Goal: Task Accomplishment & Management: Manage account settings

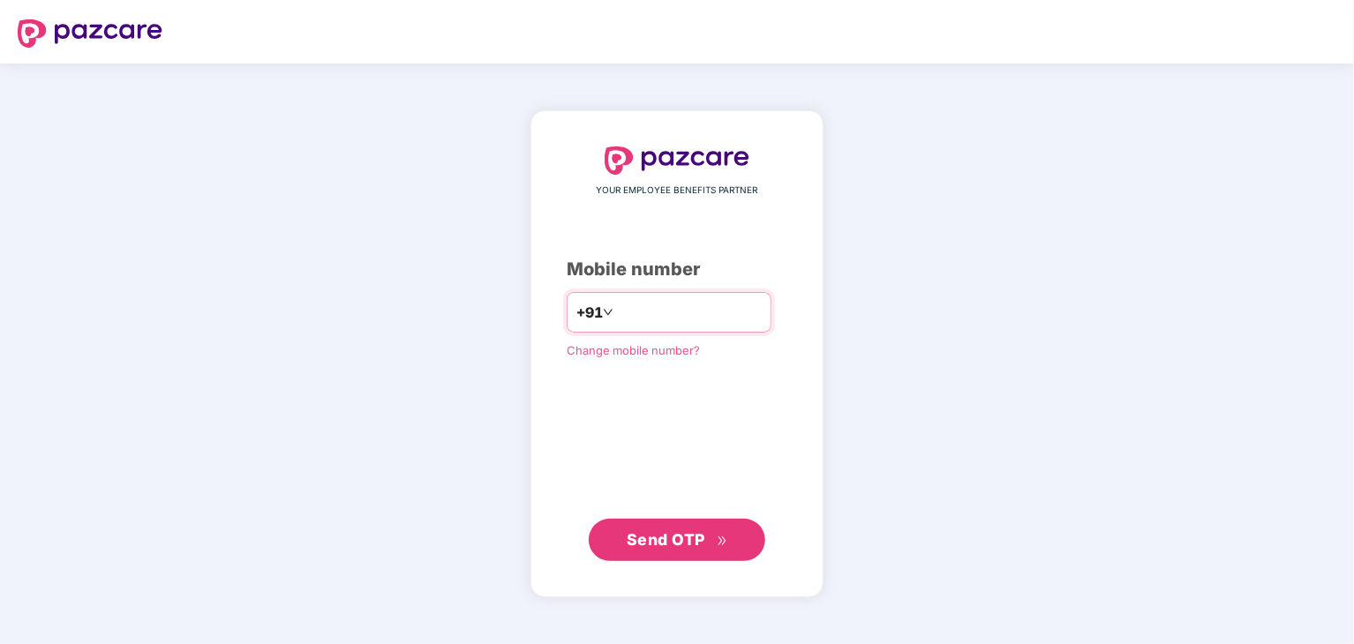
click at [659, 312] on input "number" at bounding box center [689, 312] width 145 height 28
type input "**********"
click at [678, 555] on button "Send OTP" at bounding box center [677, 539] width 176 height 42
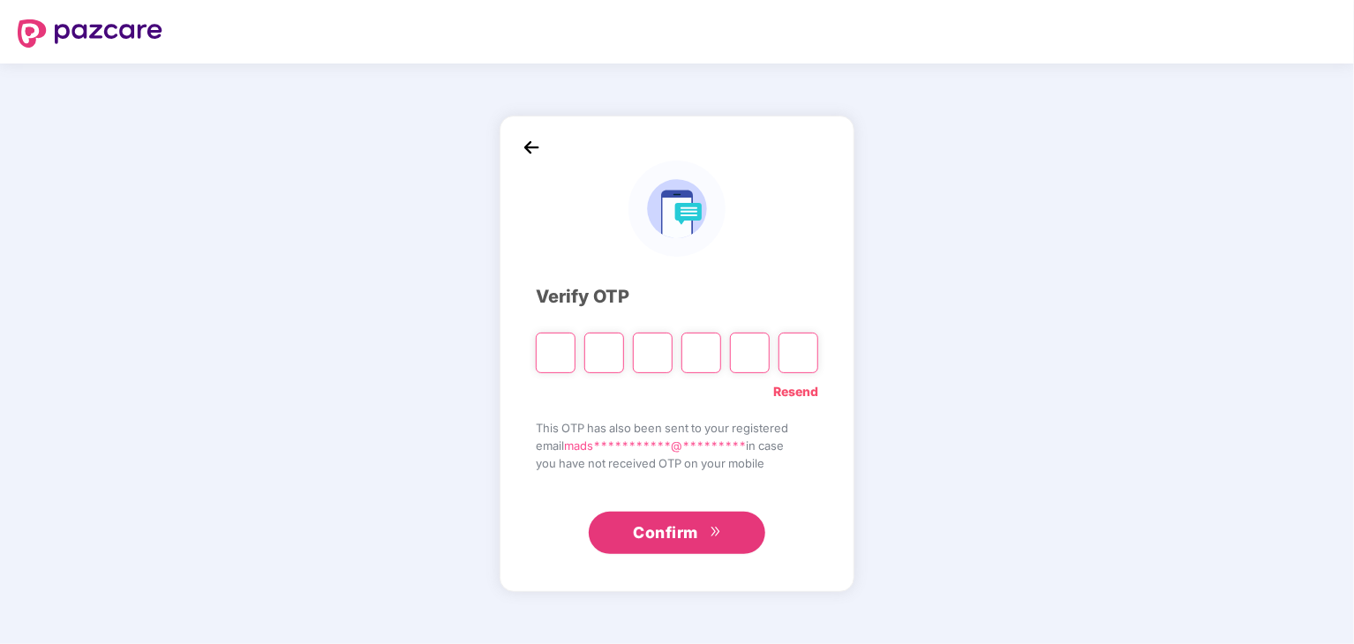
type input "*"
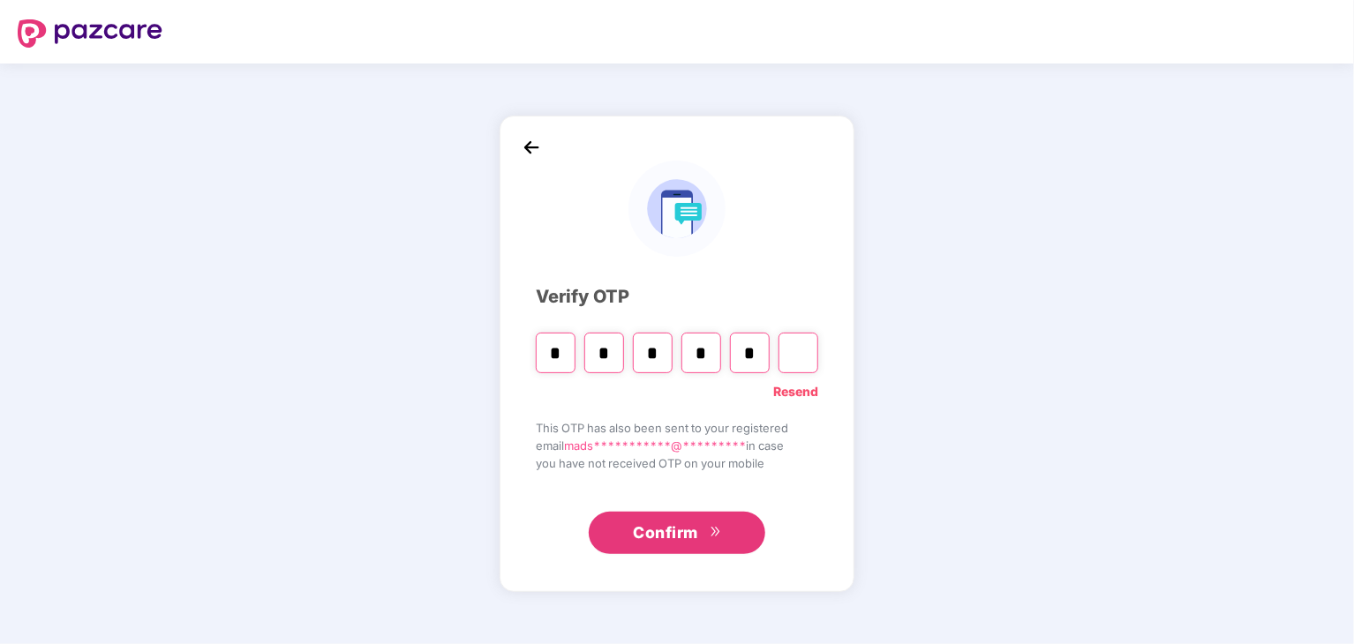
type input "*"
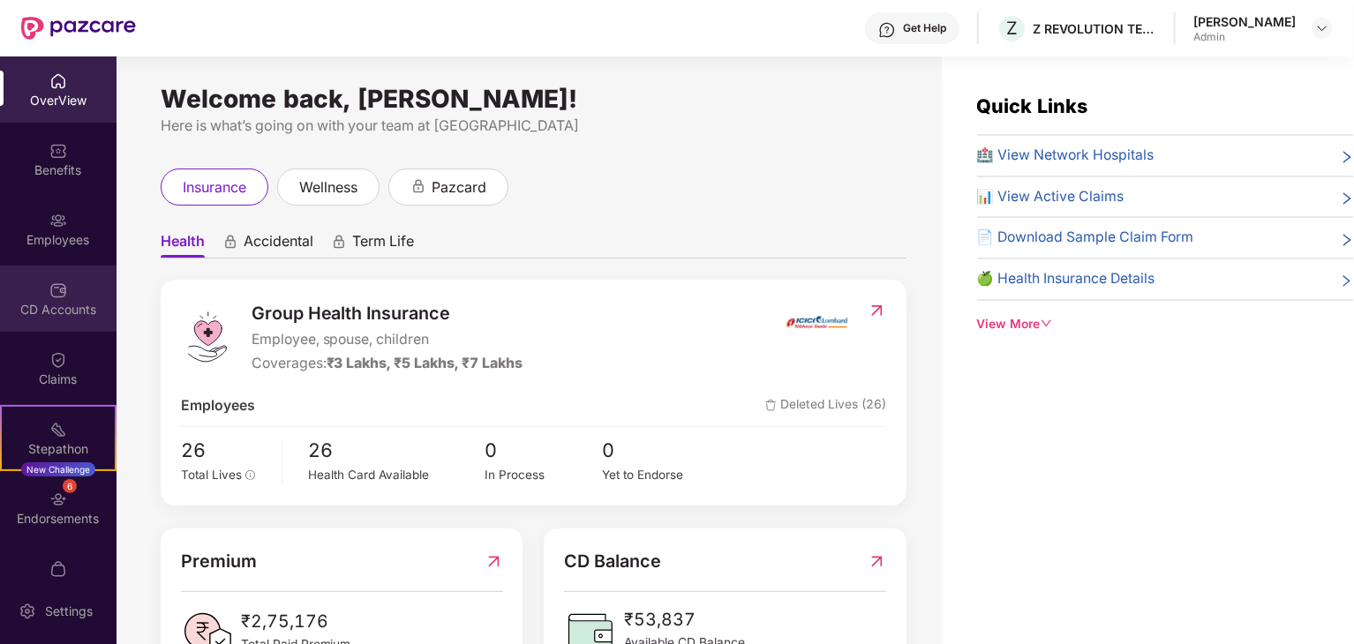
click at [34, 308] on div "CD Accounts" at bounding box center [58, 310] width 116 height 18
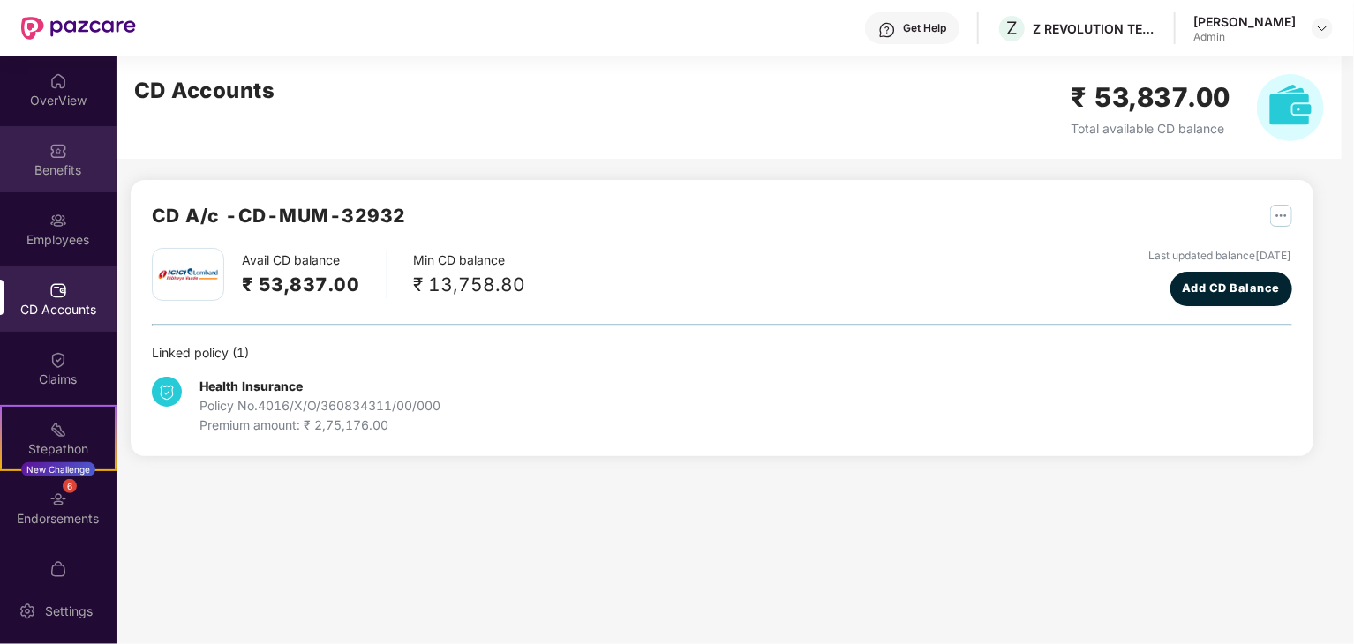
click at [49, 165] on div "Benefits" at bounding box center [58, 170] width 116 height 18
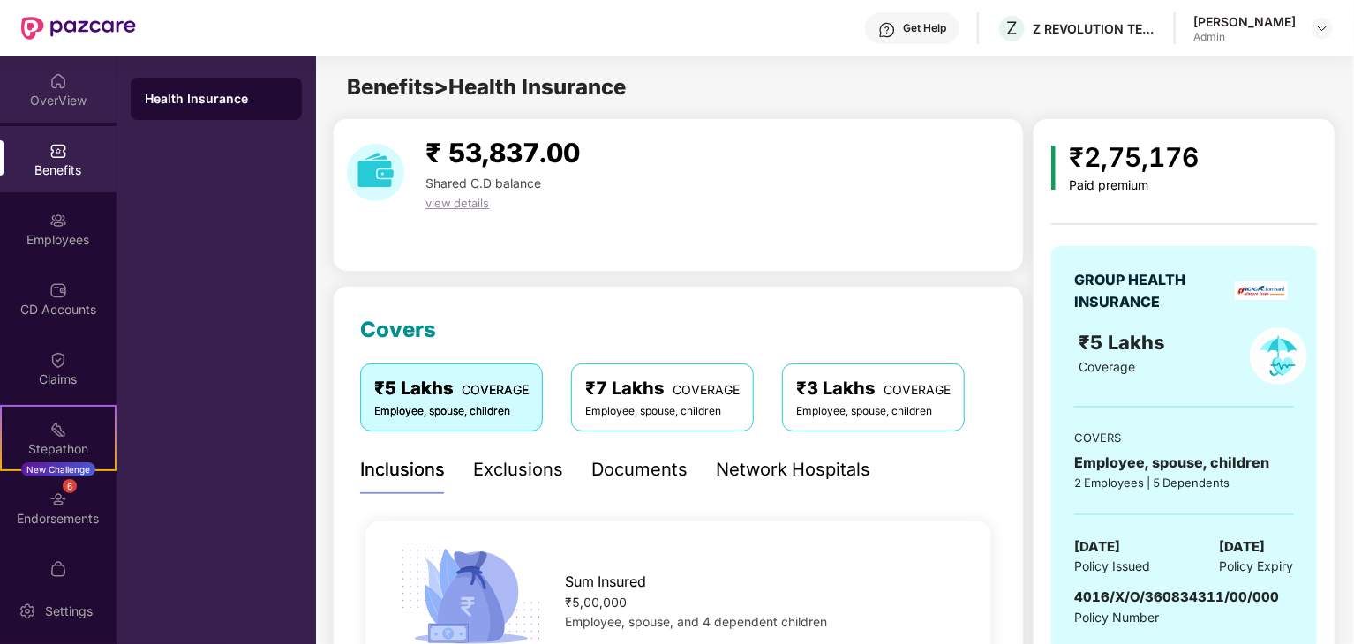
click at [44, 100] on div "OverView" at bounding box center [58, 101] width 116 height 18
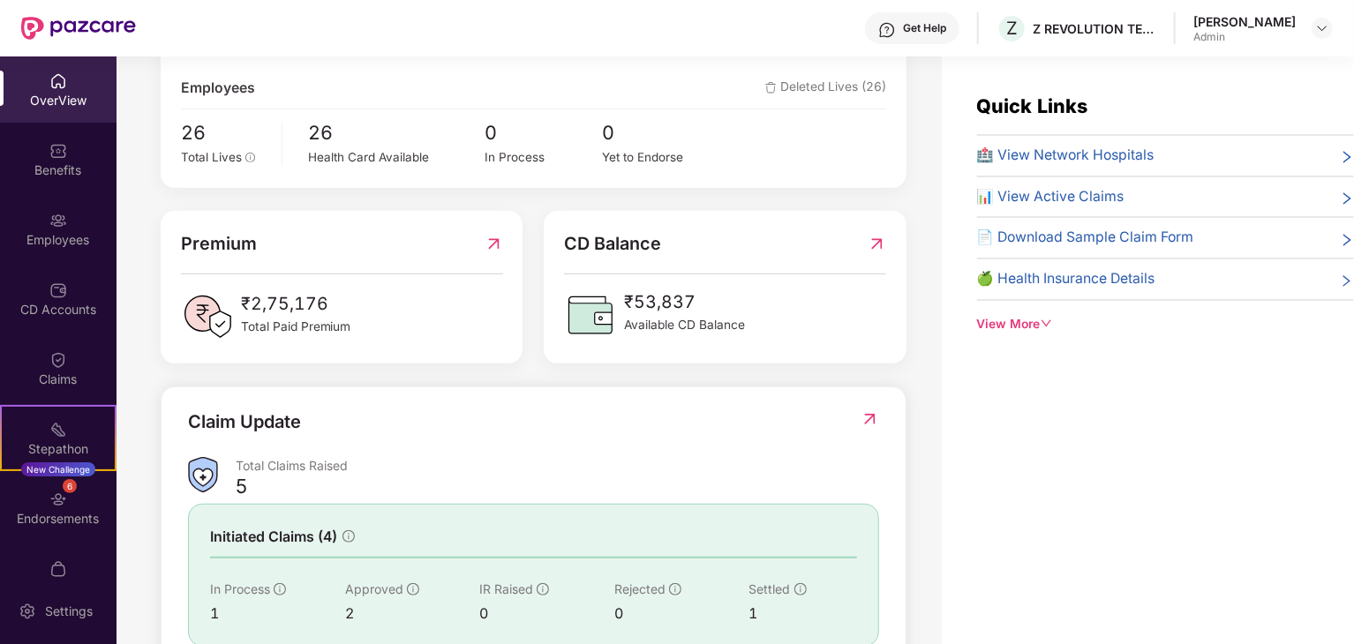
scroll to position [327, 0]
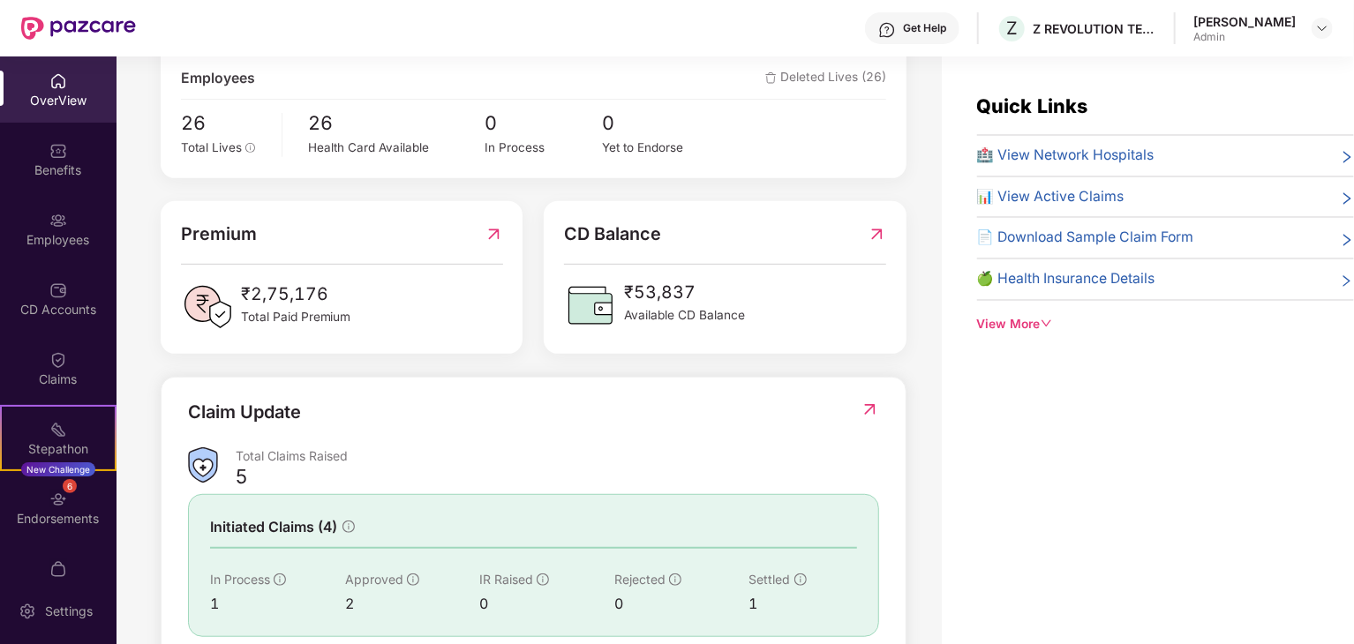
click at [875, 235] on img at bounding box center [876, 234] width 19 height 27
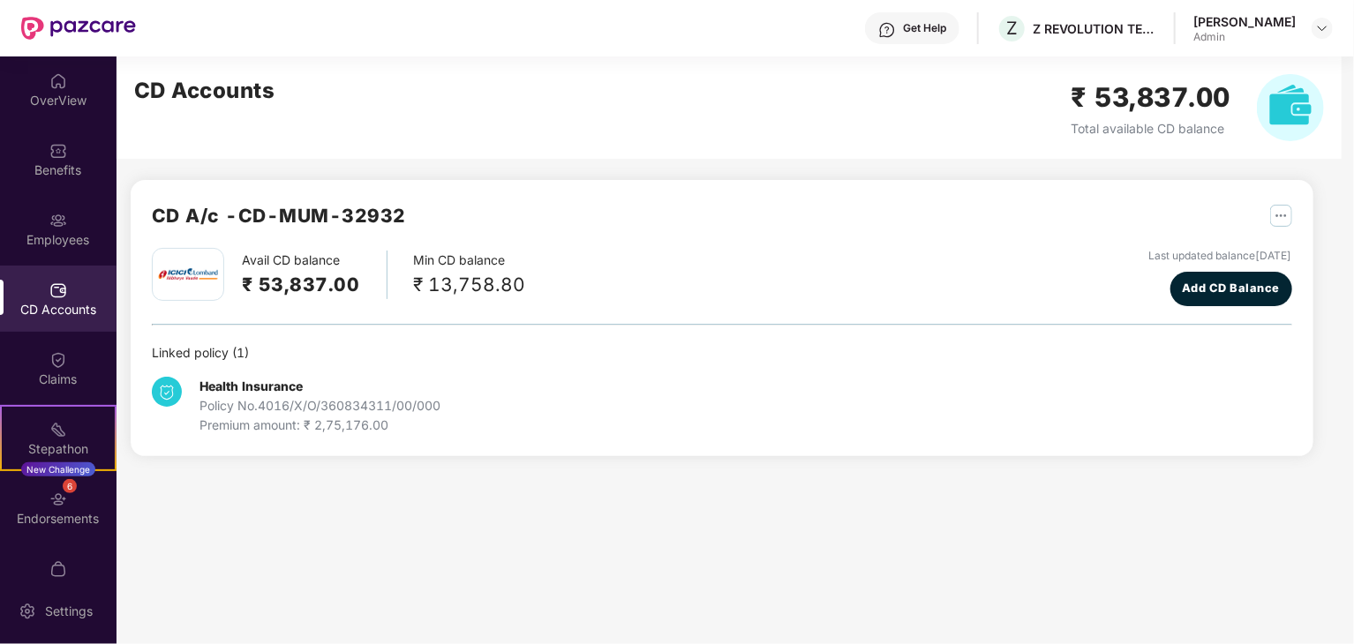
click at [515, 304] on div "Avail CD balance ₹ 53,837.00 Min CD balance ₹ 13,758.80 Last updated balance [D…" at bounding box center [722, 277] width 1140 height 58
